Goal: Task Accomplishment & Management: Complete application form

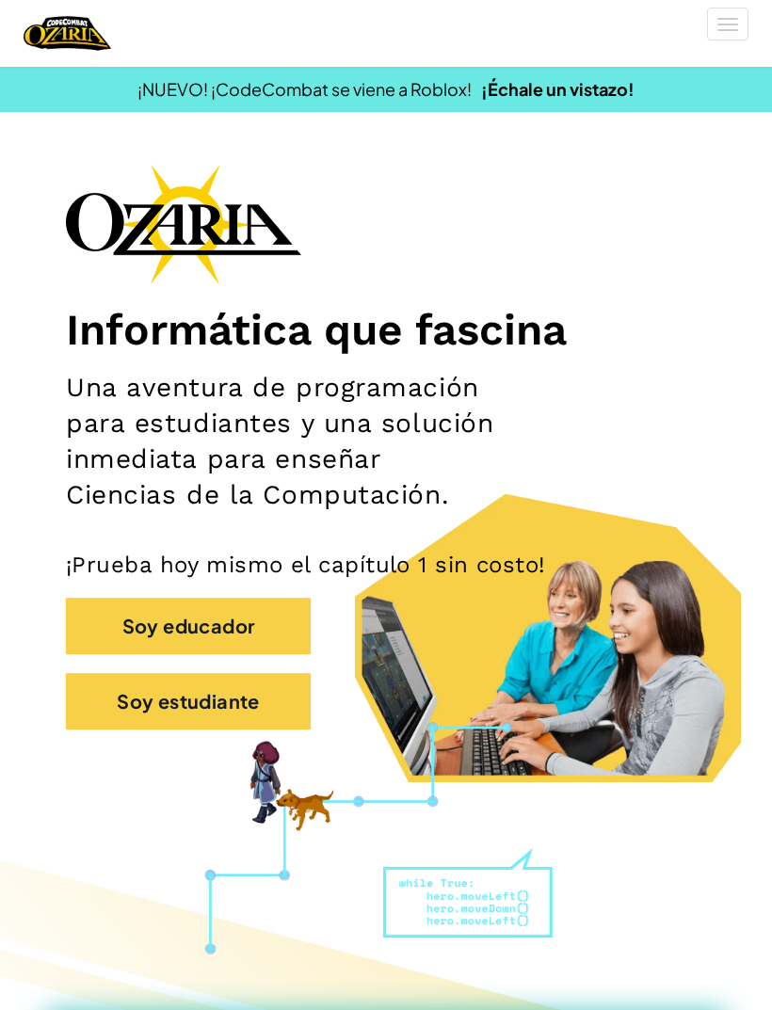
click at [266, 692] on button "Soy estudiante" at bounding box center [188, 701] width 245 height 56
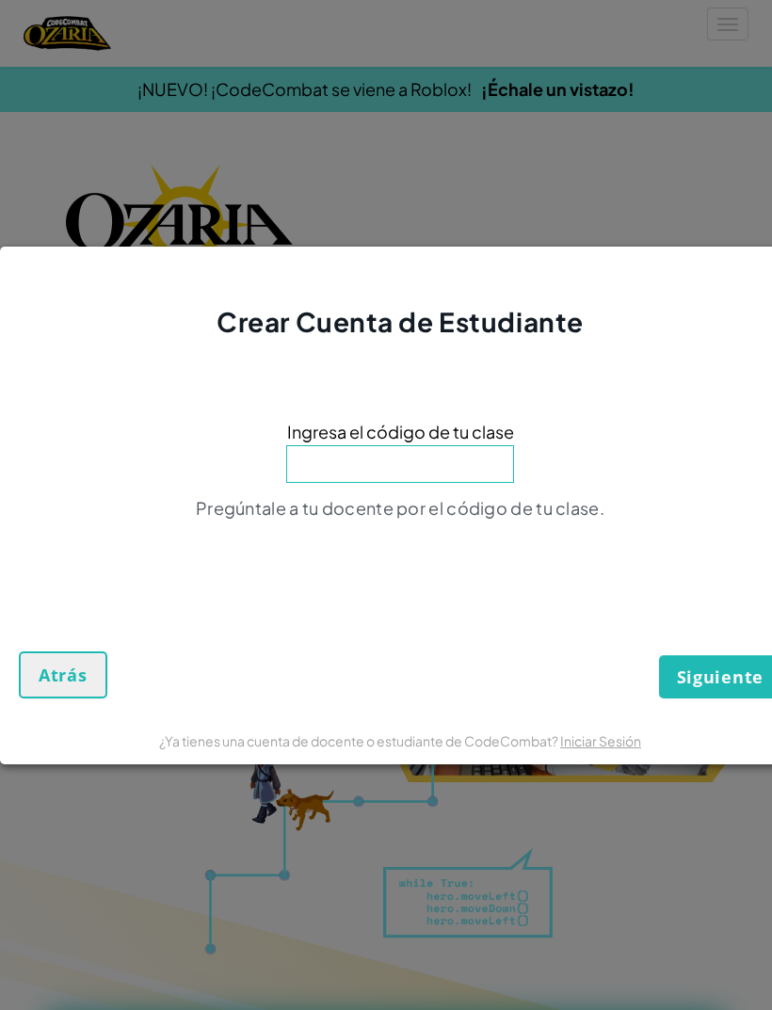
click at [42, 681] on span "Atrás" at bounding box center [63, 674] width 49 height 23
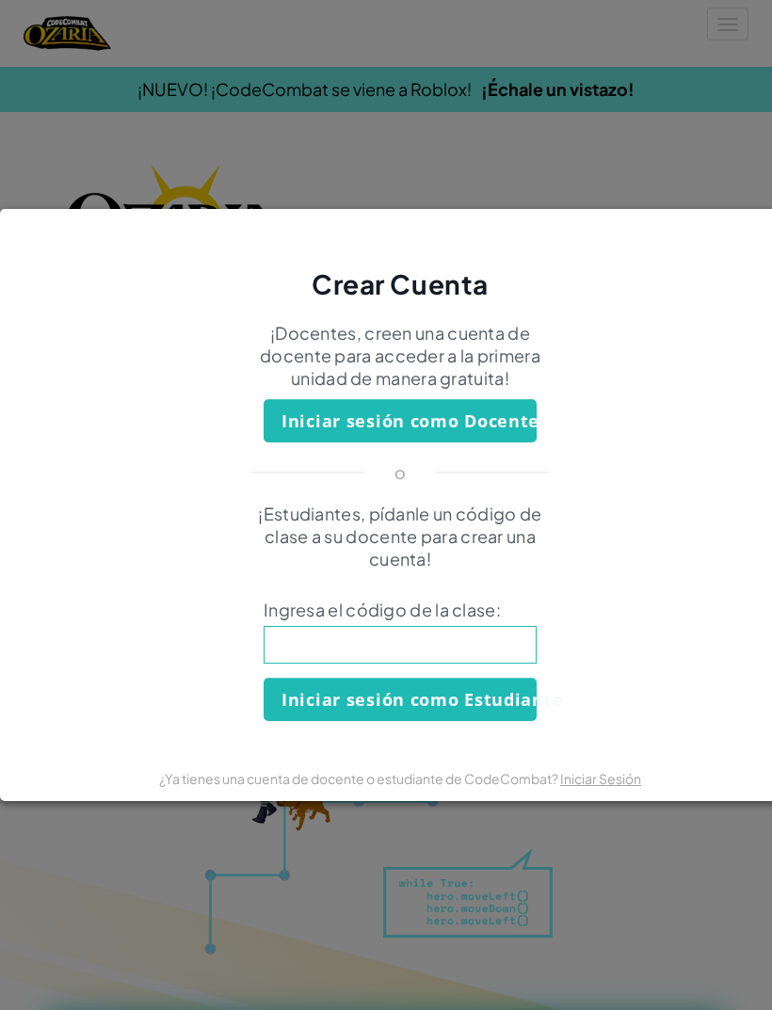
click at [532, 122] on div "Crear Cuenta ¡Docentes, creen una cuenta de docente para acceder a la primera u…" at bounding box center [386, 505] width 772 height 1010
click at [615, 783] on link "Iniciar Sesión" at bounding box center [600, 778] width 81 height 17
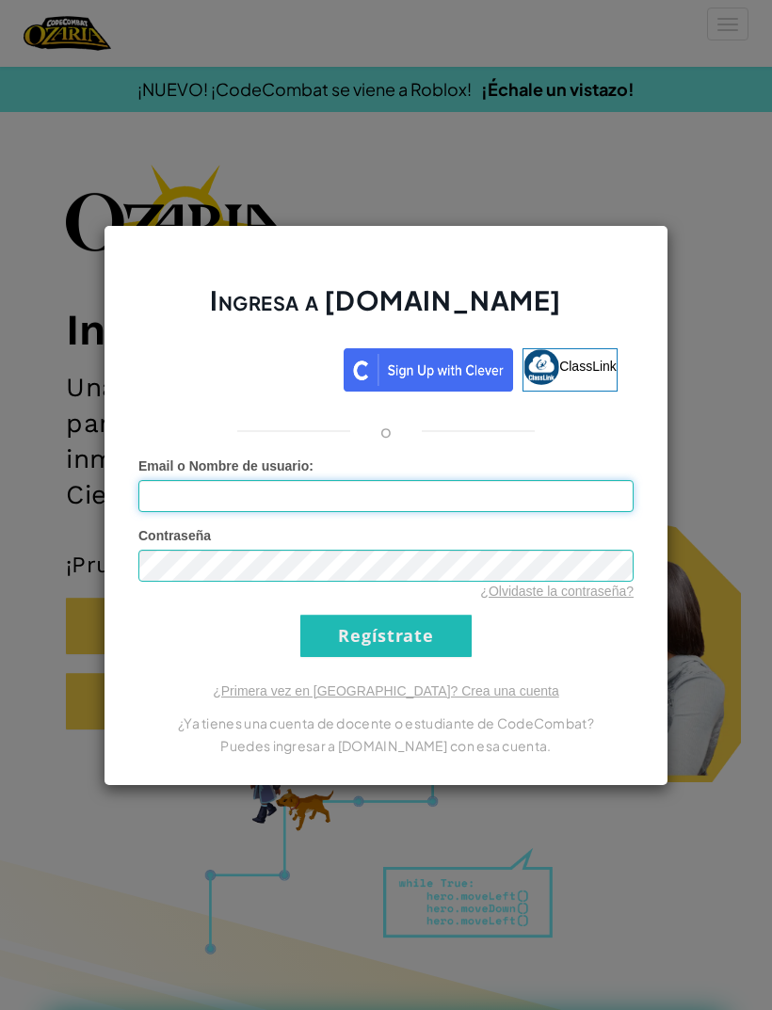
click at [391, 511] on input "Email o Nombre de usuario :" at bounding box center [385, 496] width 495 height 32
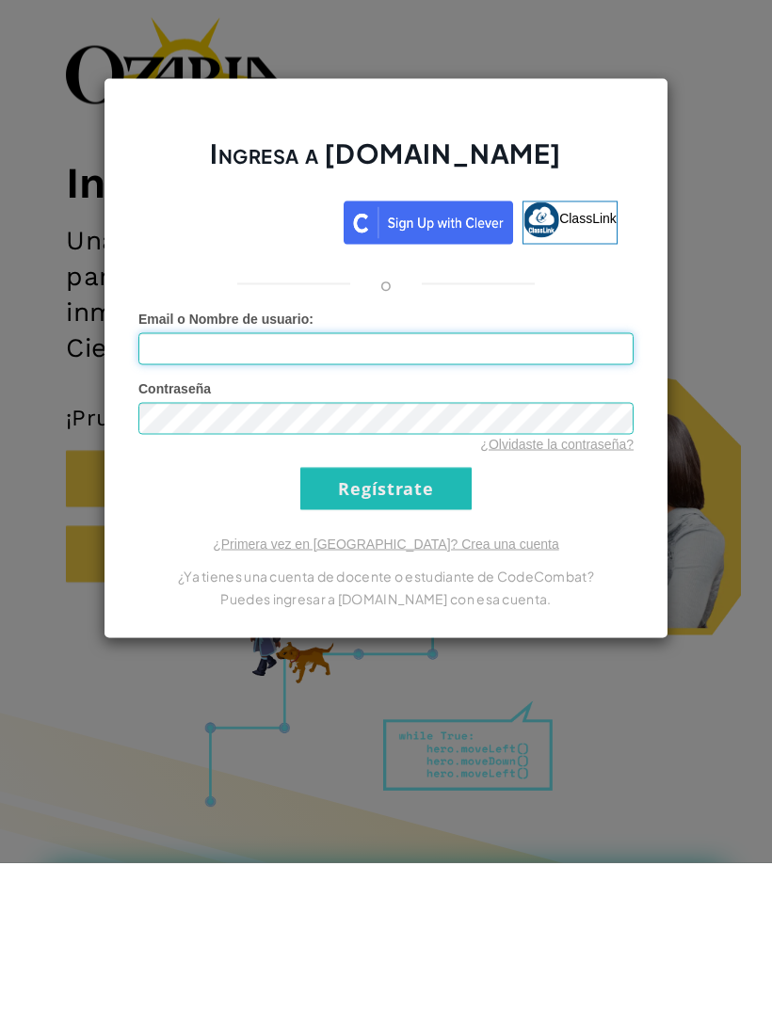
type input "D"
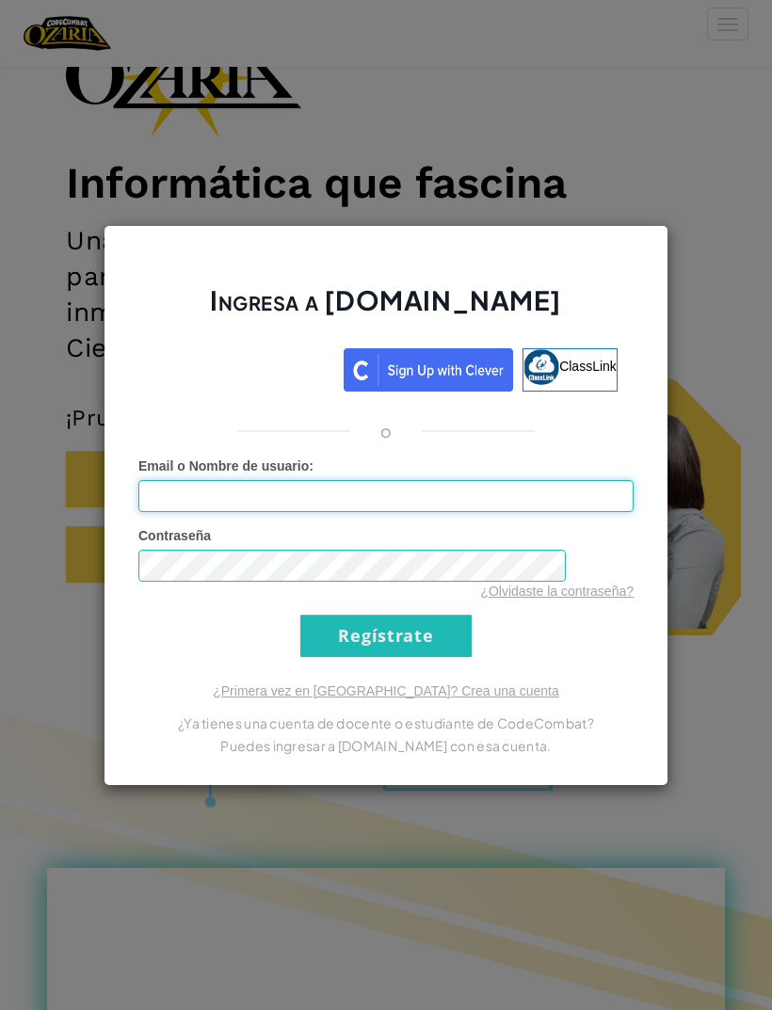
scroll to position [148, 0]
type input "d"
type input "[EMAIL_ADDRESS][DOMAIN_NAME]"
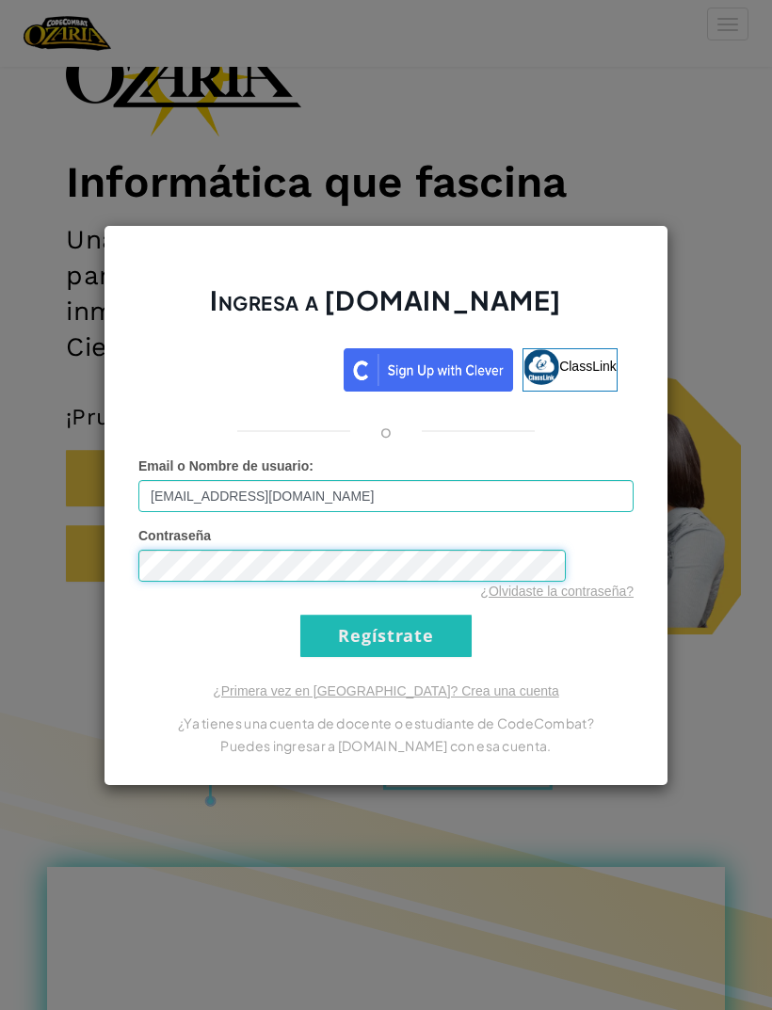
scroll to position [0, 0]
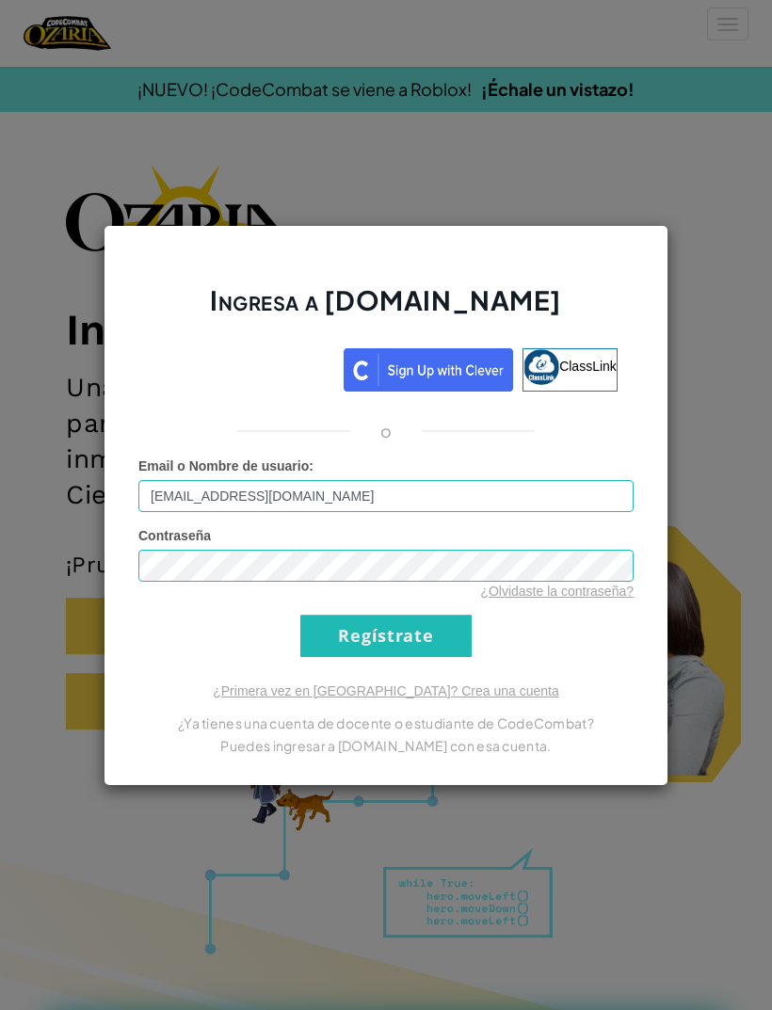
click at [398, 636] on input "Regístrate" at bounding box center [385, 636] width 171 height 42
